Goal: Transaction & Acquisition: Purchase product/service

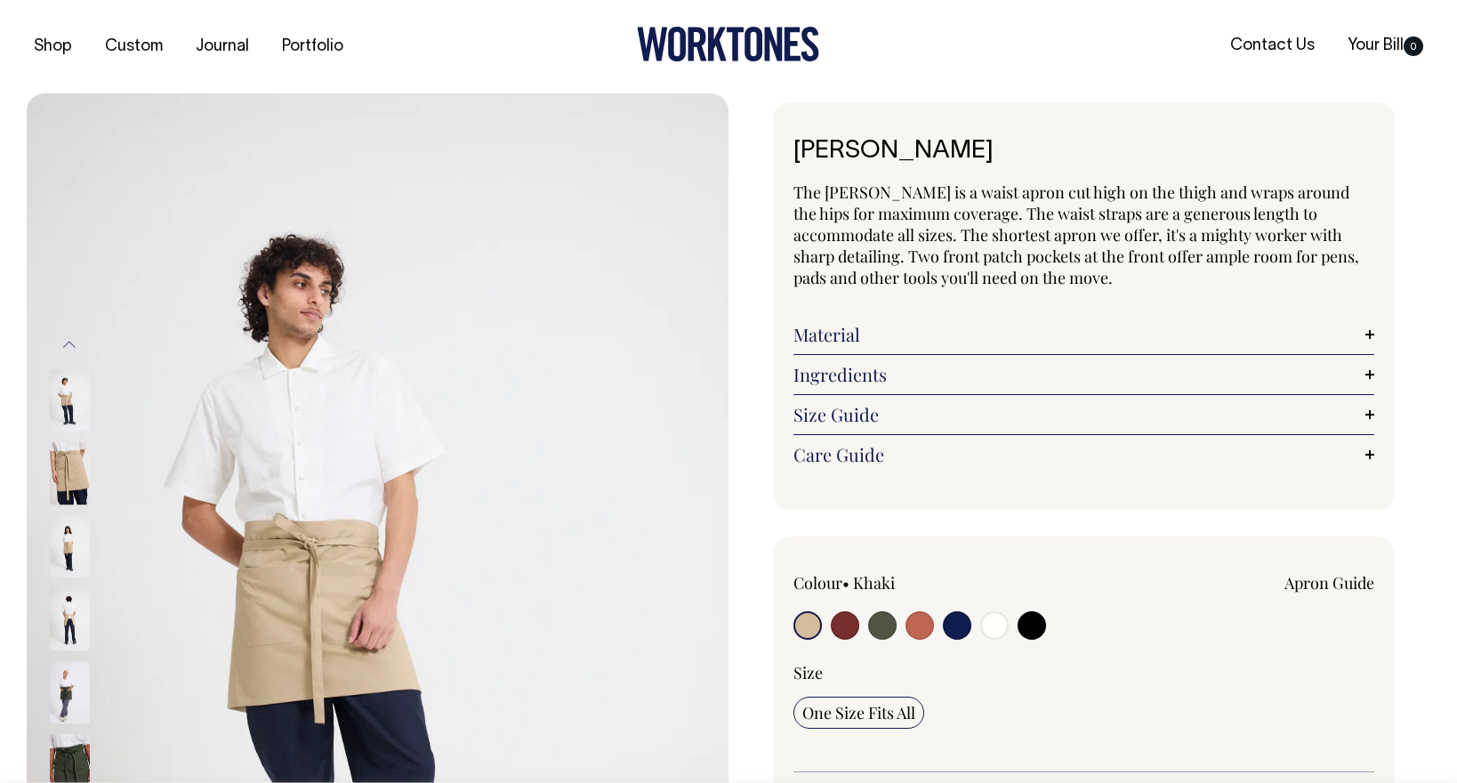
click at [979, 338] on link "Material" at bounding box center [1084, 334] width 581 height 21
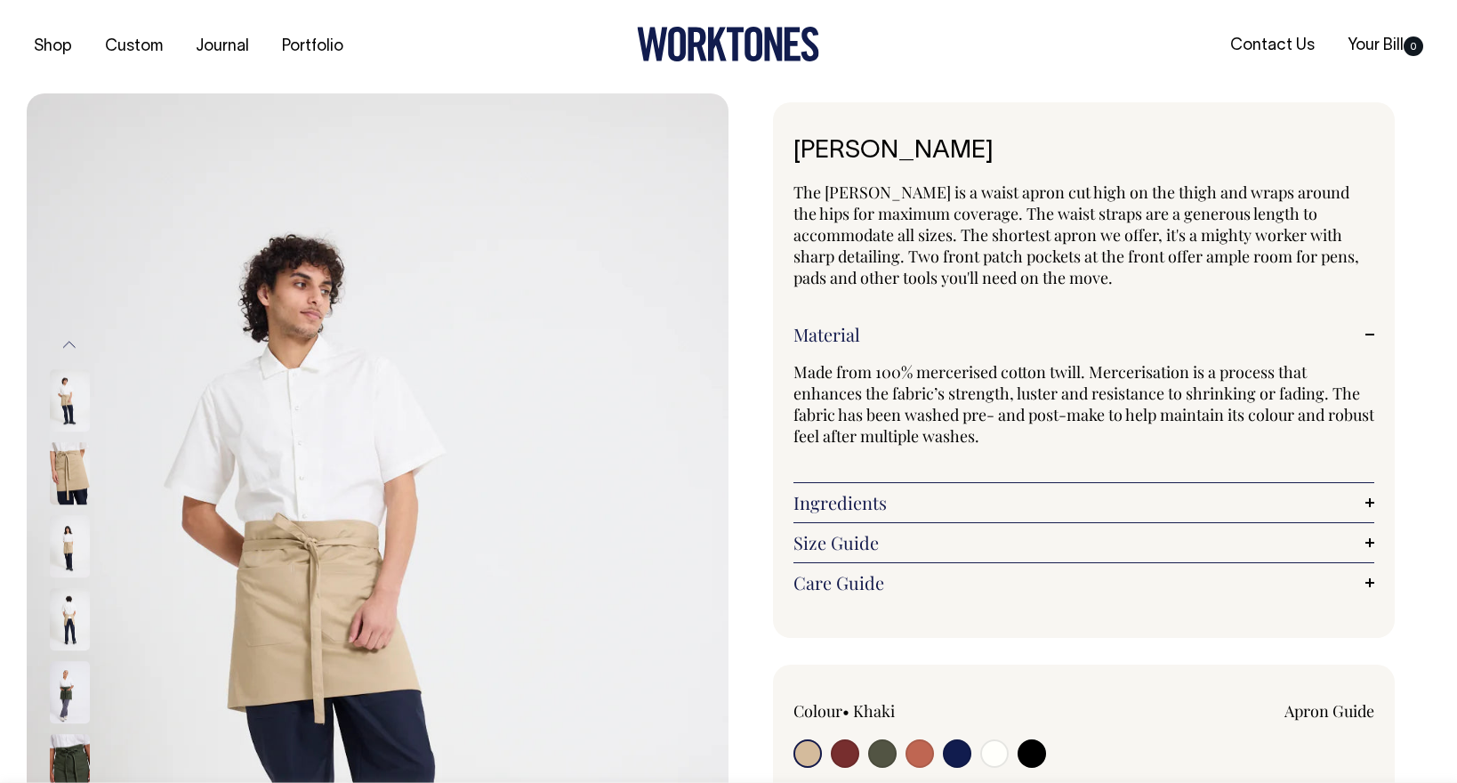
click at [913, 754] on input "radio" at bounding box center [920, 753] width 28 height 28
radio input "true"
select select "Rust"
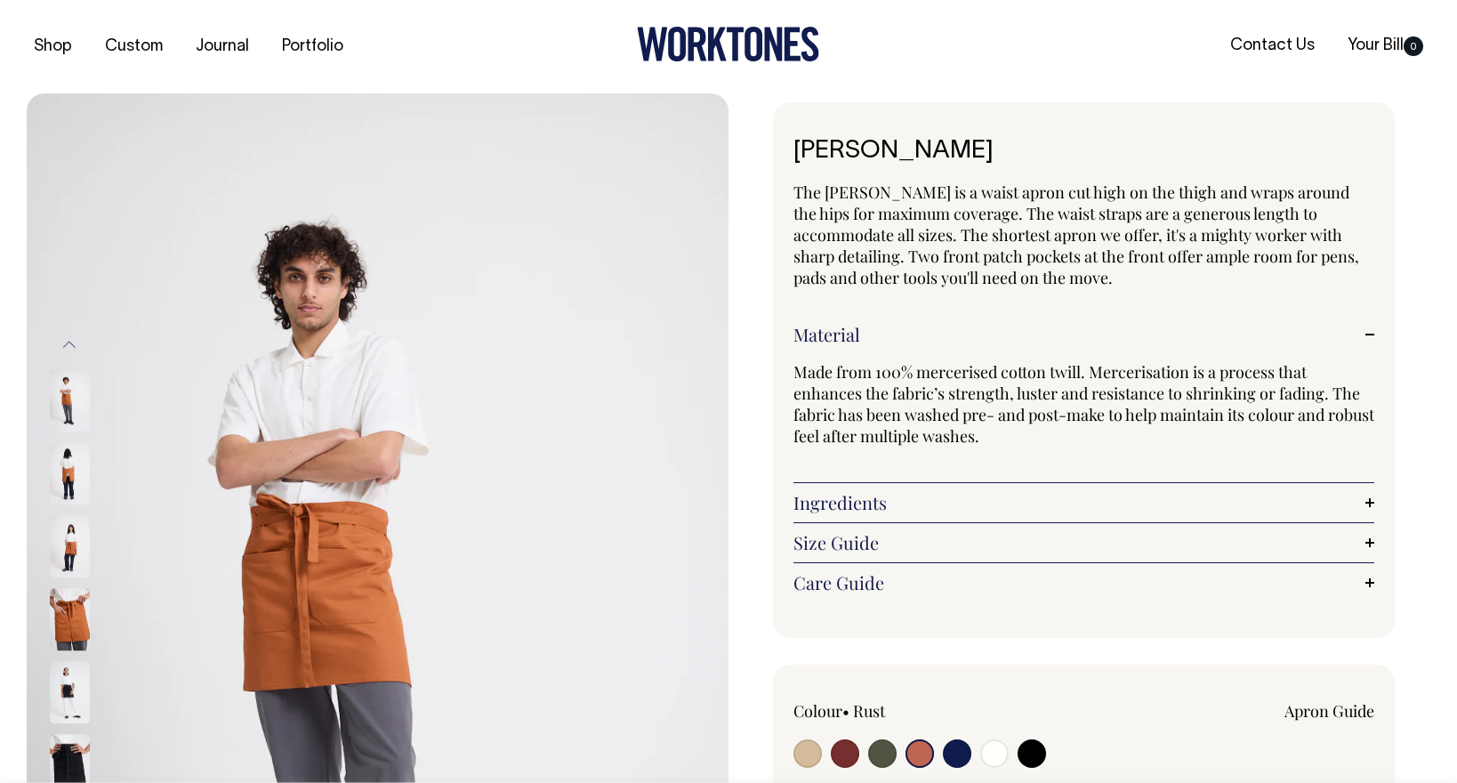
click at [805, 751] on input "radio" at bounding box center [808, 753] width 28 height 28
radio input "true"
select select "Khaki"
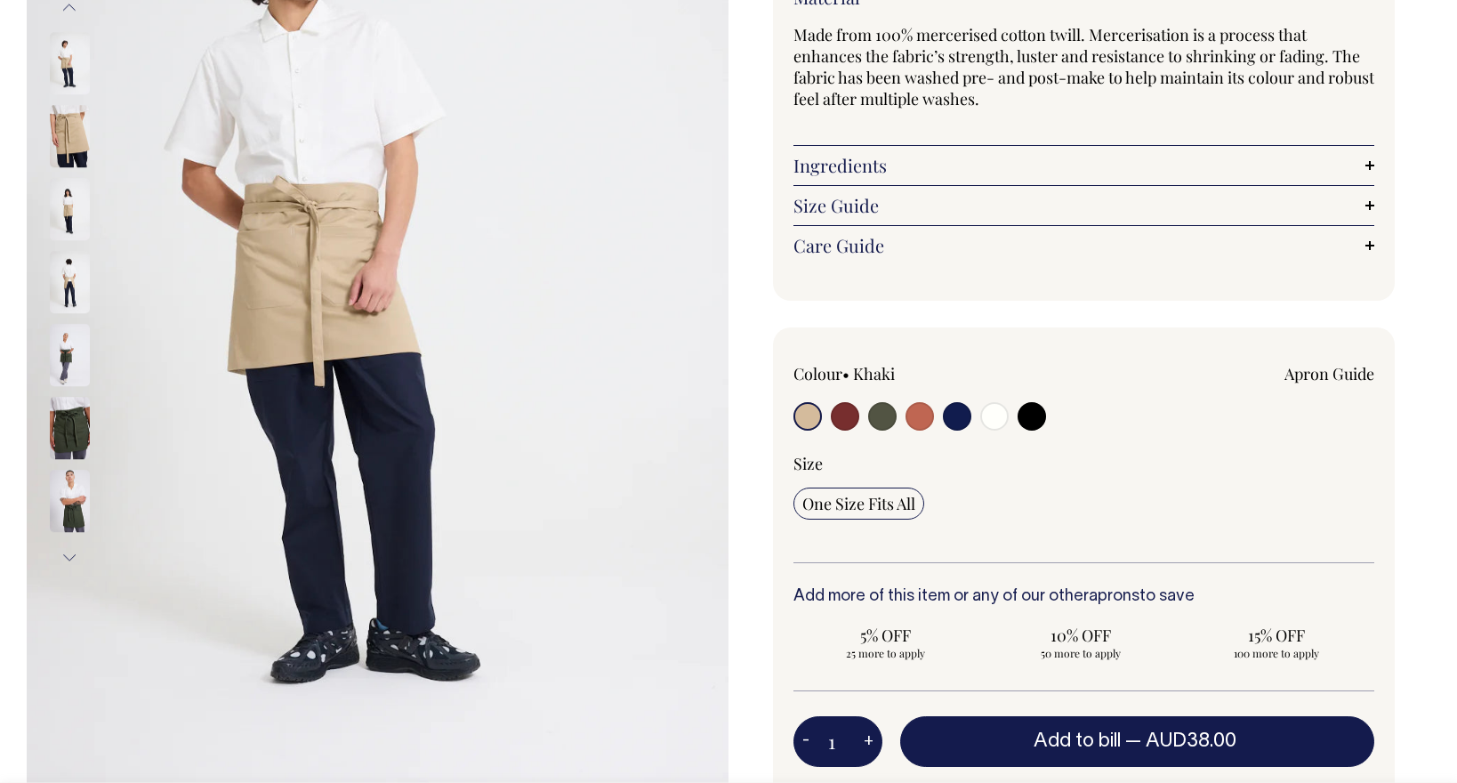
scroll to position [338, 0]
